Goal: Information Seeking & Learning: Learn about a topic

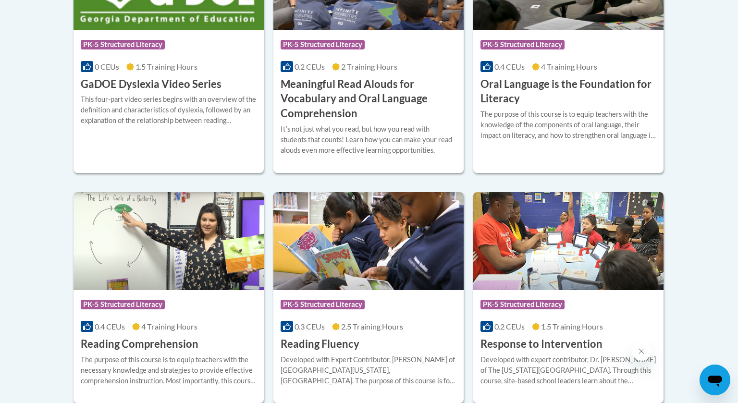
scroll to position [776, 0]
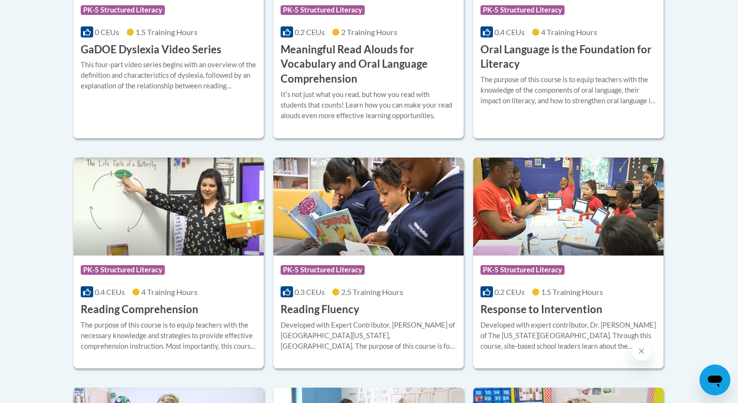
click at [201, 223] on img at bounding box center [169, 207] width 190 height 98
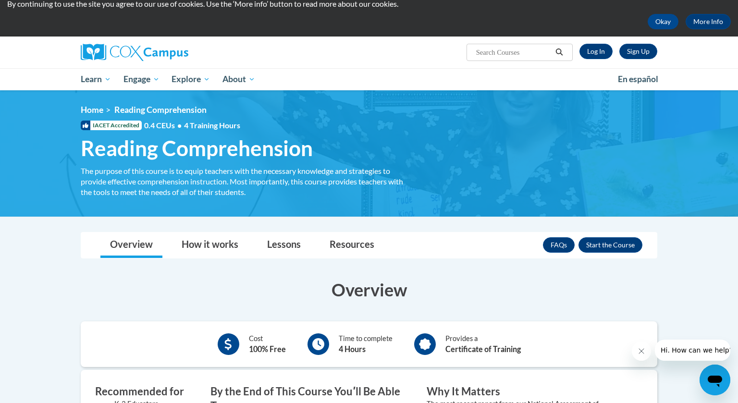
scroll to position [36, 0]
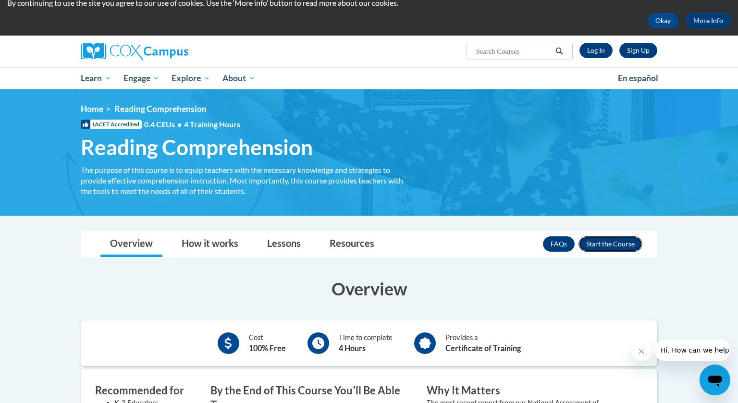
click at [606, 245] on button "Enroll" at bounding box center [611, 243] width 64 height 15
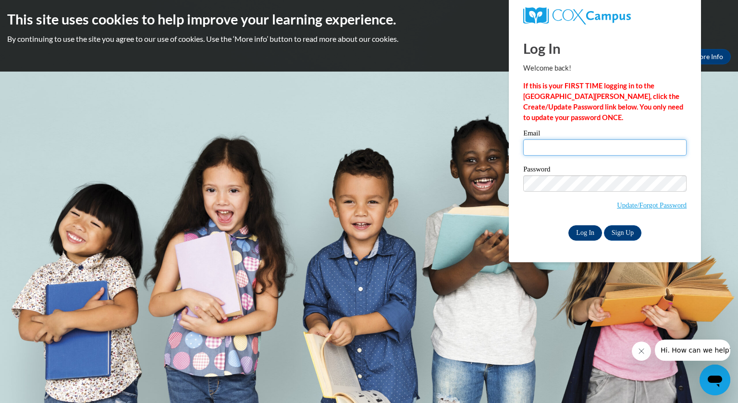
type input "mmcclone@kewaskumschools.org"
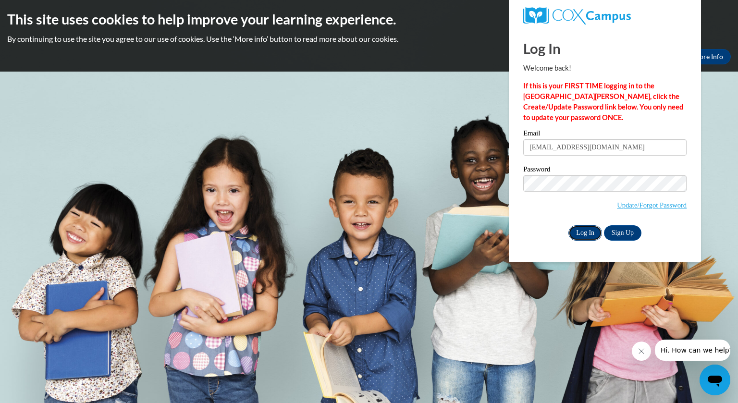
click at [588, 231] on input "Log In" at bounding box center [585, 232] width 34 height 15
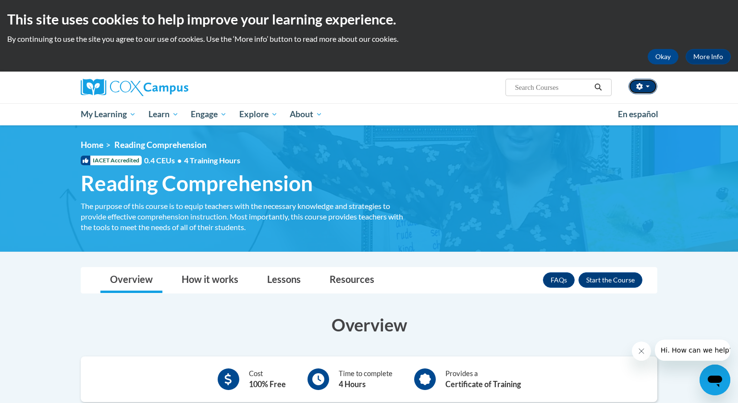
click at [650, 86] on button "button" at bounding box center [643, 86] width 29 height 15
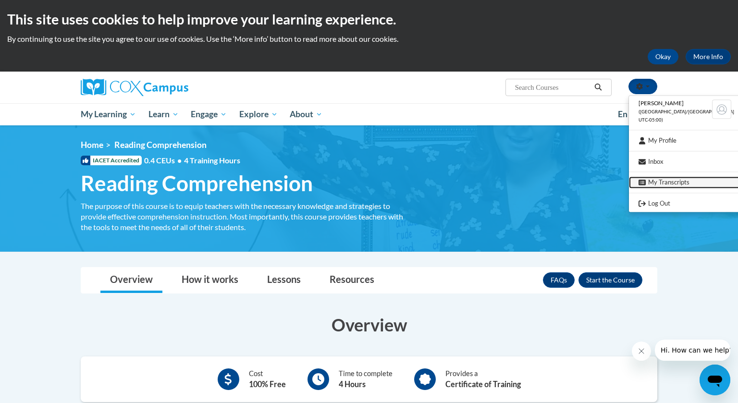
click at [666, 184] on link "My Transcripts" at bounding box center [686, 183] width 115 height 12
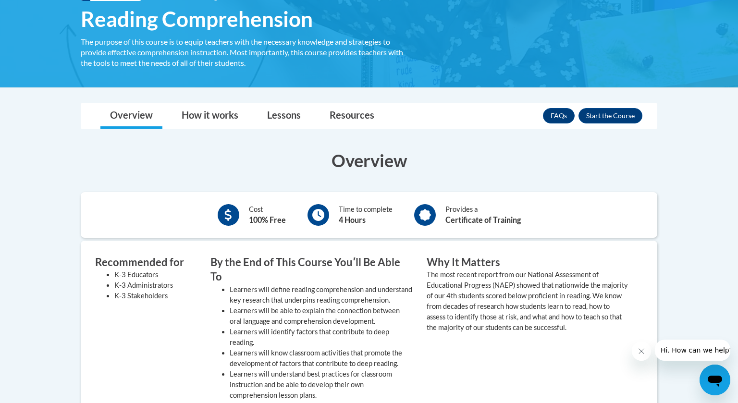
scroll to position [165, 0]
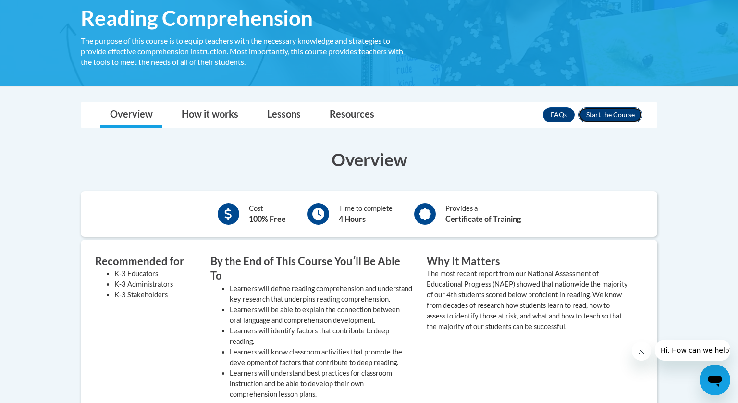
click at [623, 120] on button "Enroll" at bounding box center [611, 114] width 64 height 15
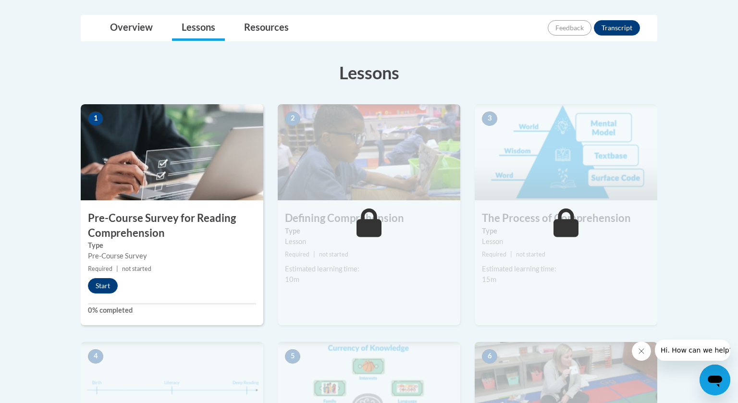
scroll to position [218, 0]
click at [106, 279] on button "Start" at bounding box center [103, 286] width 30 height 15
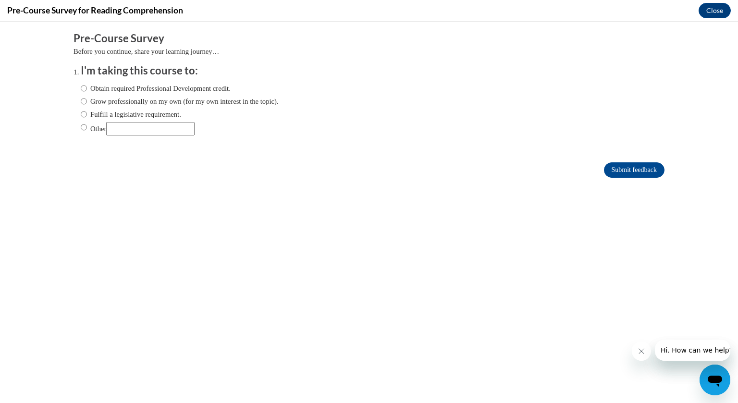
scroll to position [0, 0]
click at [85, 100] on input "Grow professionally on my own (for my own interest in the topic)." at bounding box center [84, 101] width 6 height 11
radio input "true"
click at [608, 173] on input "Submit feedback" at bounding box center [634, 169] width 61 height 15
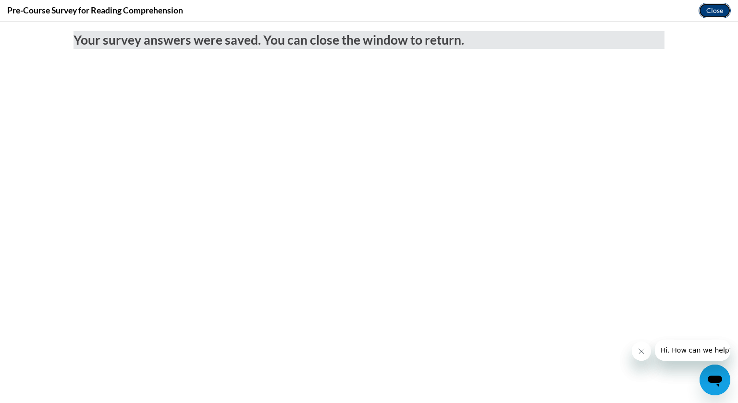
drag, startPoint x: 715, startPoint y: 12, endPoint x: 715, endPoint y: 32, distance: 20.2
click at [715, 12] on button "Close" at bounding box center [715, 10] width 32 height 15
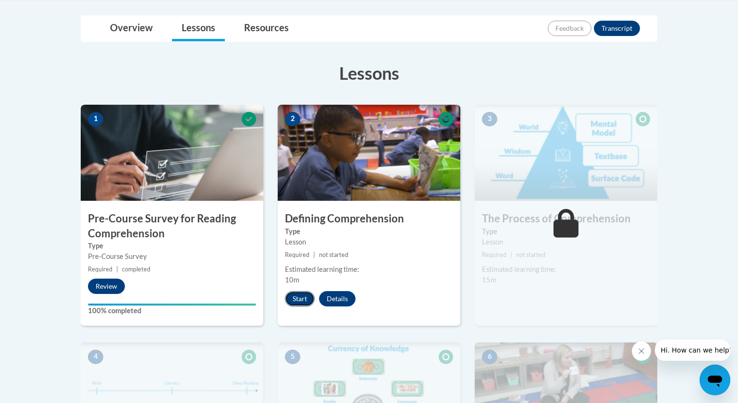
click at [300, 302] on button "Start" at bounding box center [300, 298] width 30 height 15
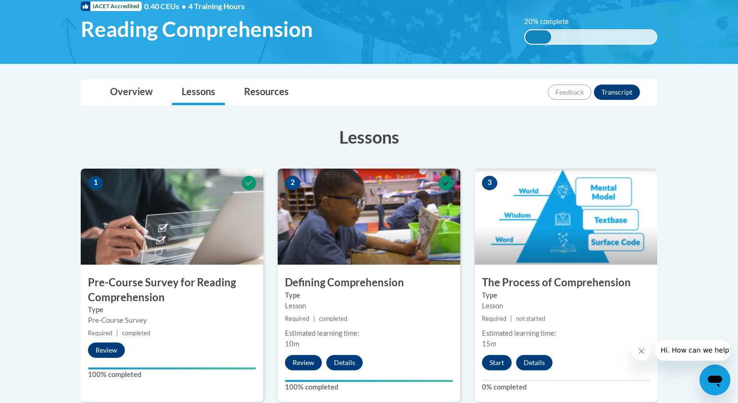
scroll to position [186, 0]
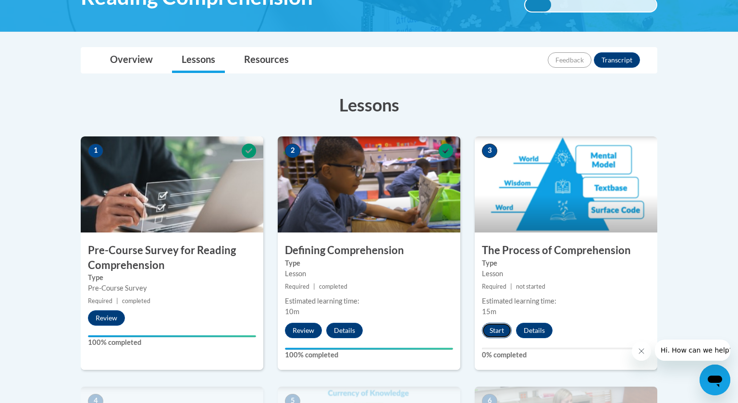
click at [499, 334] on button "Start" at bounding box center [497, 330] width 30 height 15
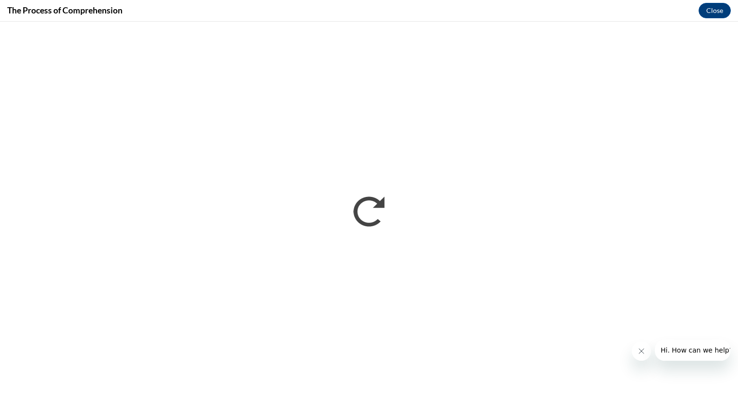
scroll to position [0, 0]
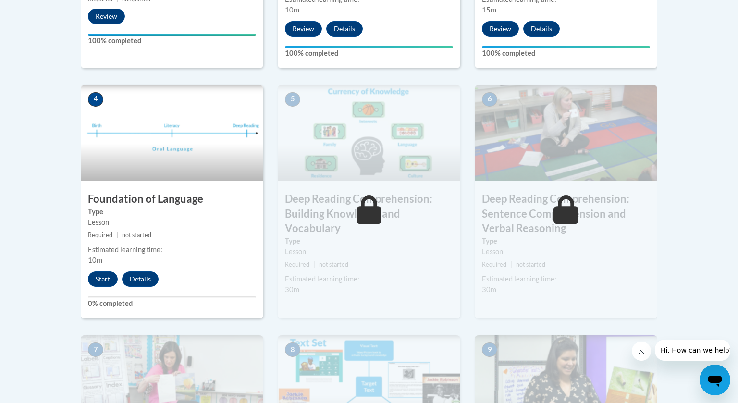
scroll to position [488, 0]
click at [111, 282] on button "Start" at bounding box center [103, 278] width 30 height 15
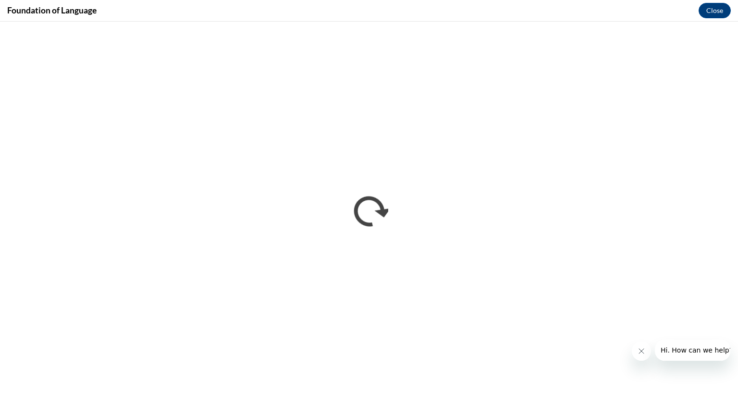
scroll to position [0, 0]
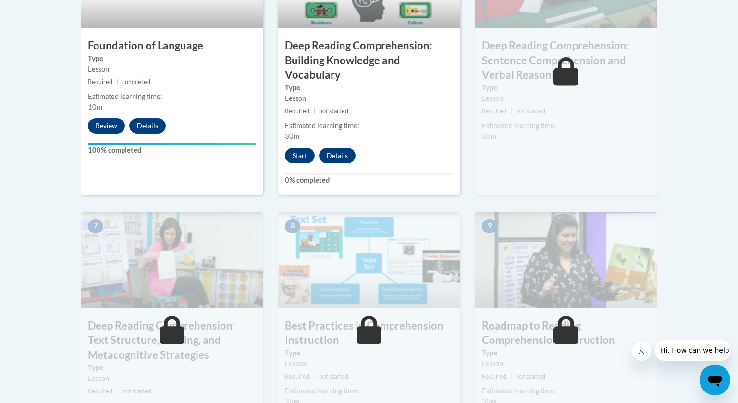
scroll to position [539, 0]
